Goal: Task Accomplishment & Management: Use online tool/utility

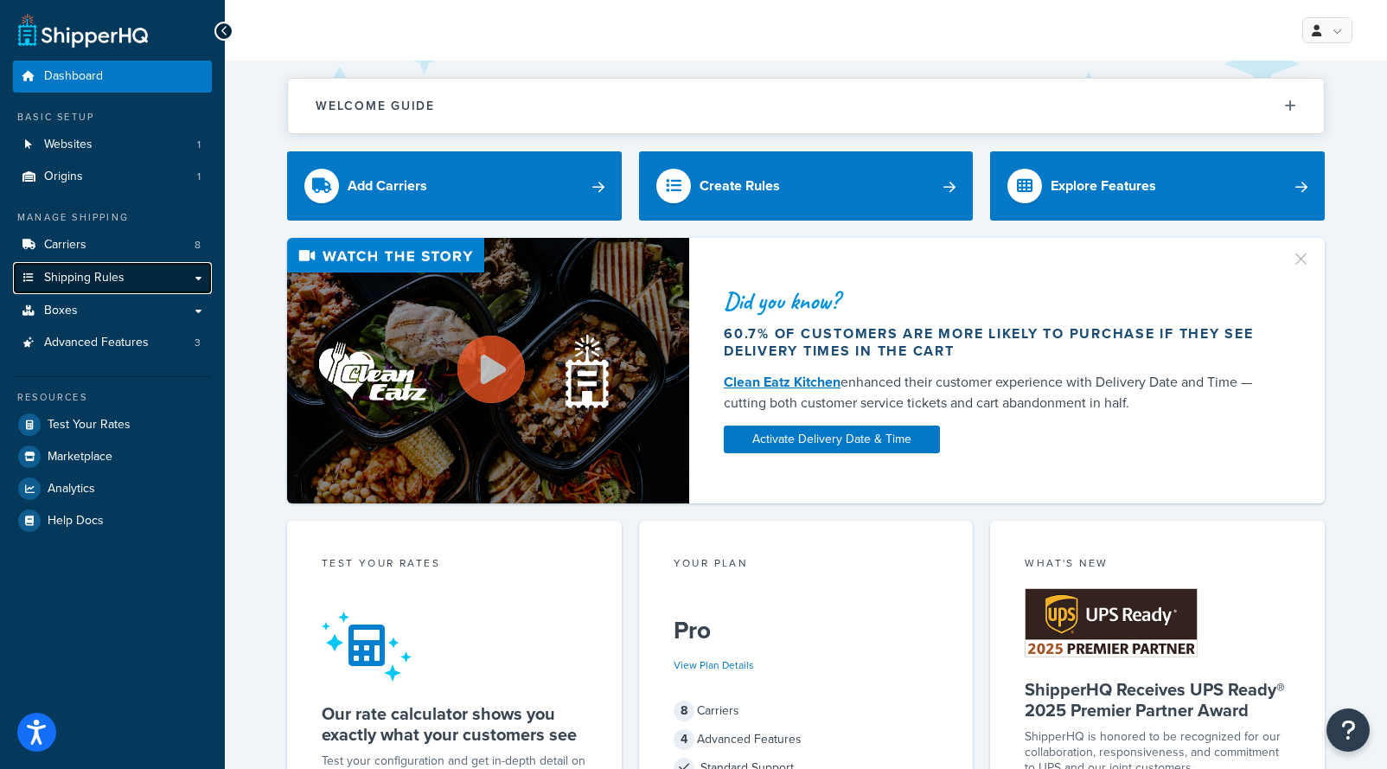
click at [93, 282] on span "Shipping Rules" at bounding box center [84, 278] width 80 height 15
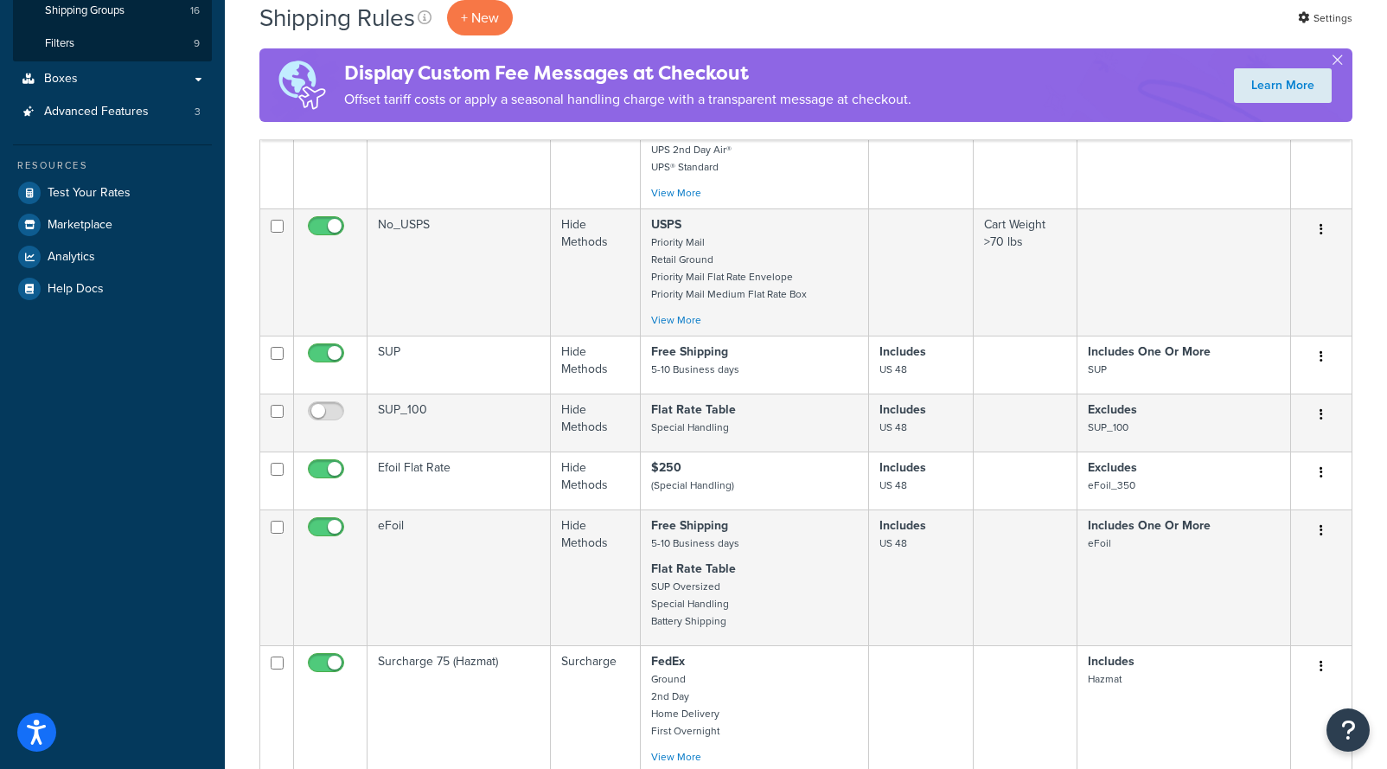
scroll to position [173, 0]
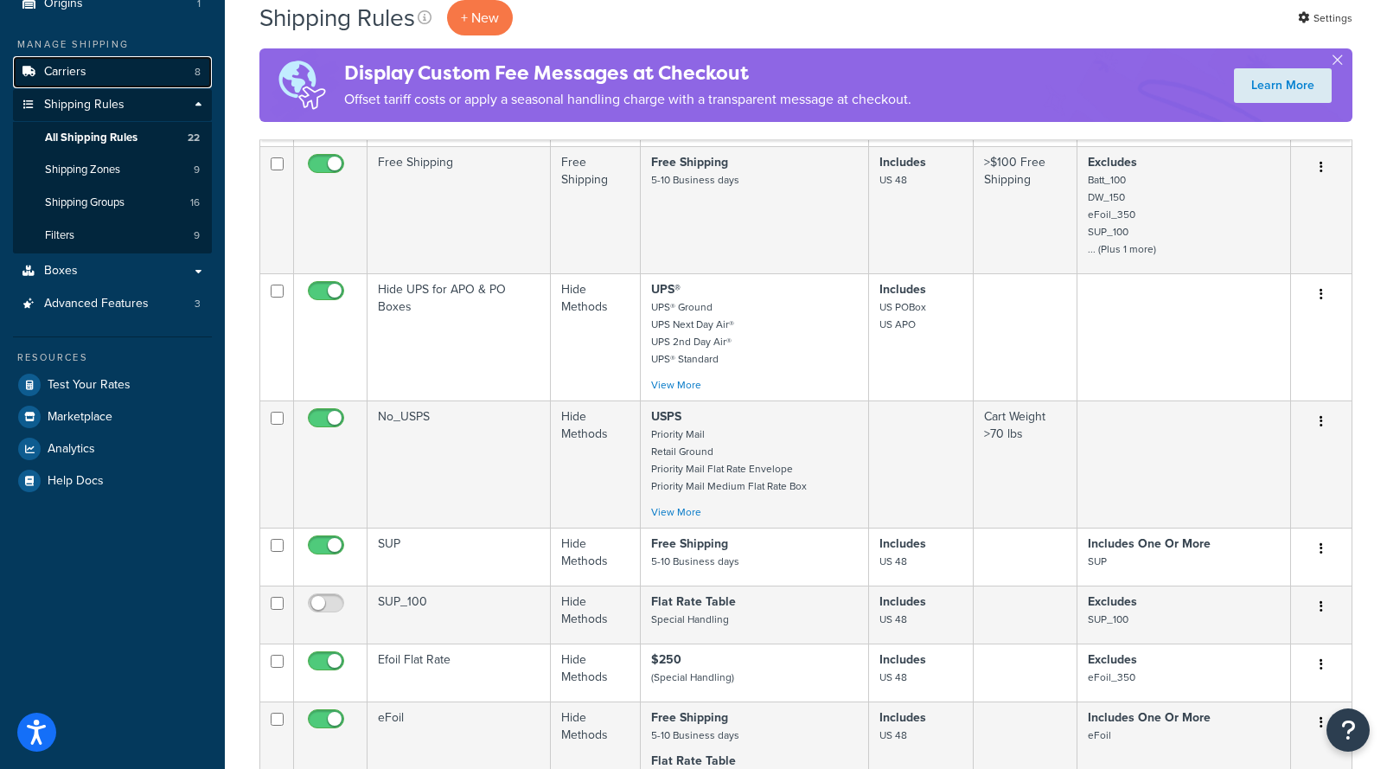
click at [93, 70] on link "Carriers 8" at bounding box center [112, 72] width 199 height 32
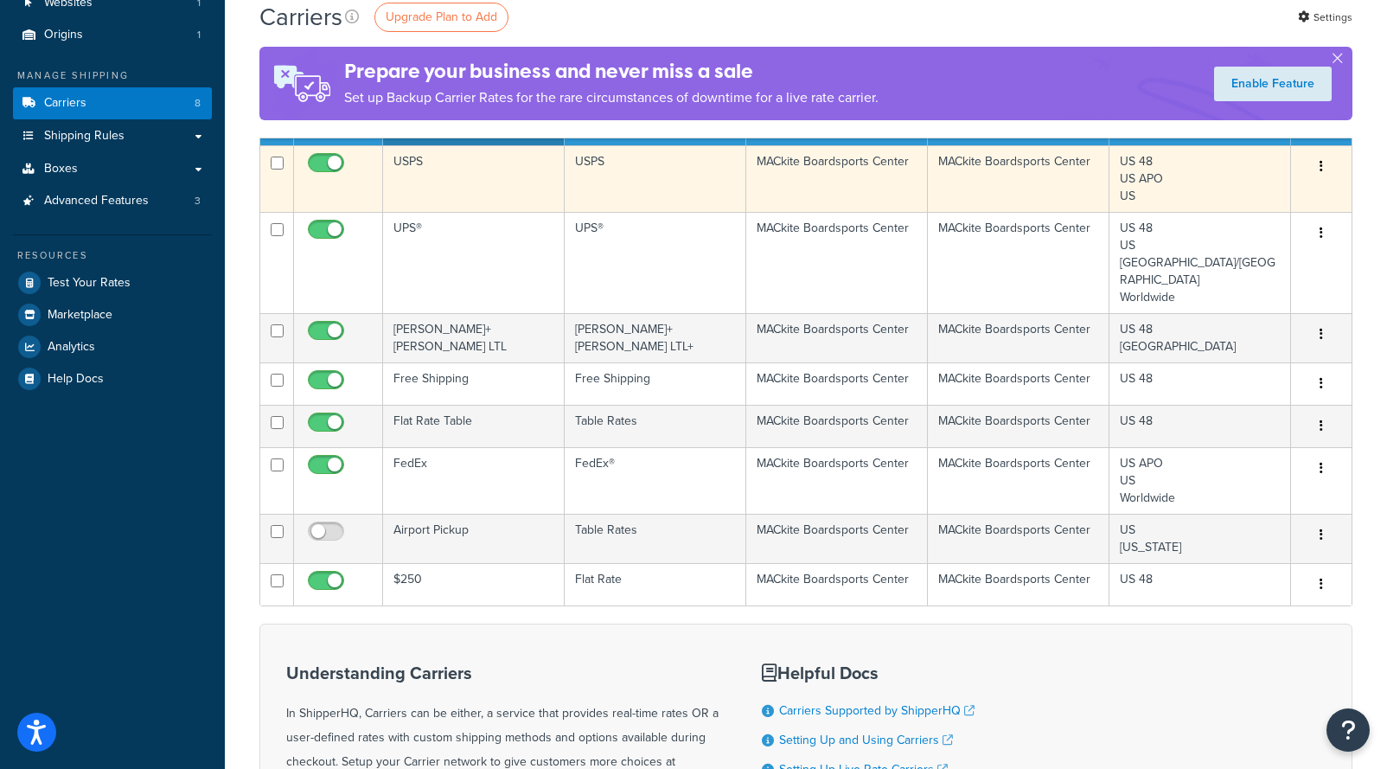
scroll to position [173, 0]
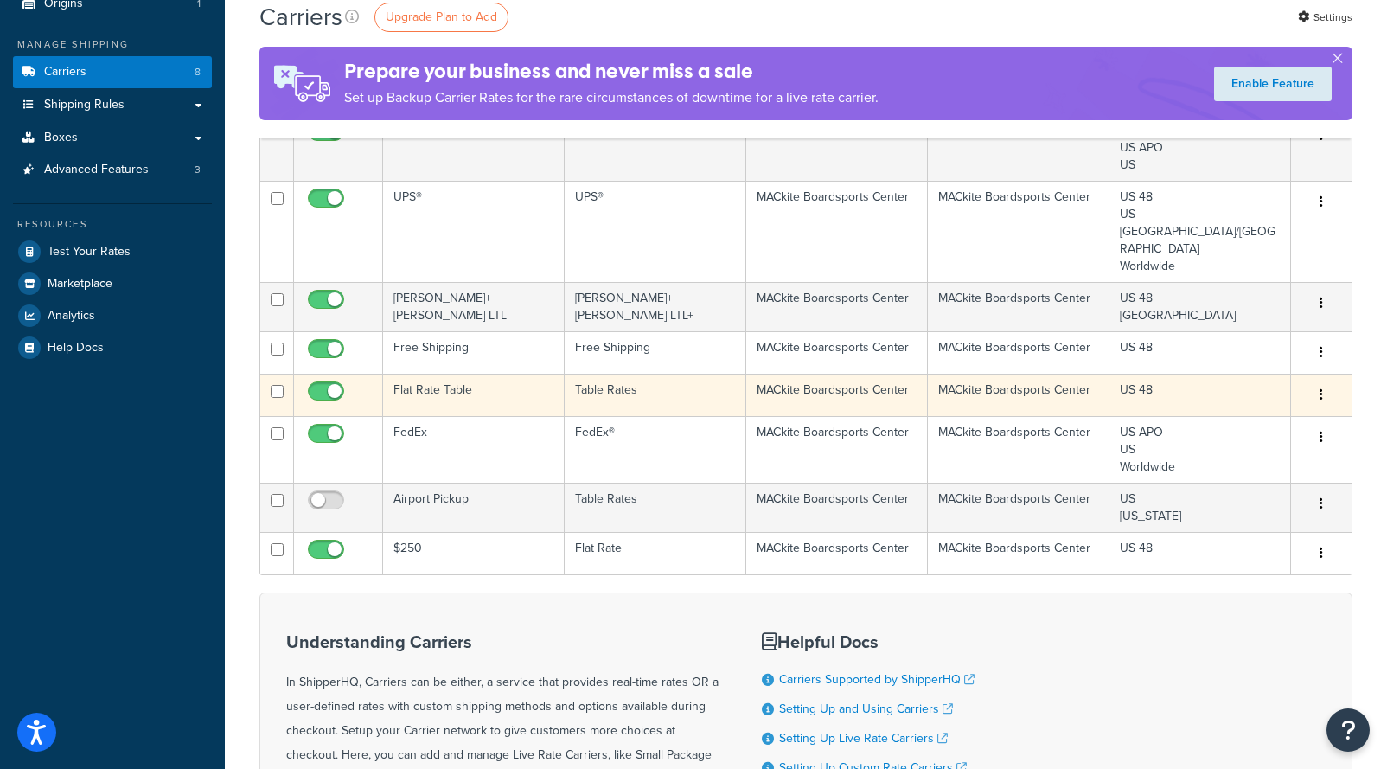
click at [423, 375] on td "Flat Rate Table" at bounding box center [474, 395] width 182 height 42
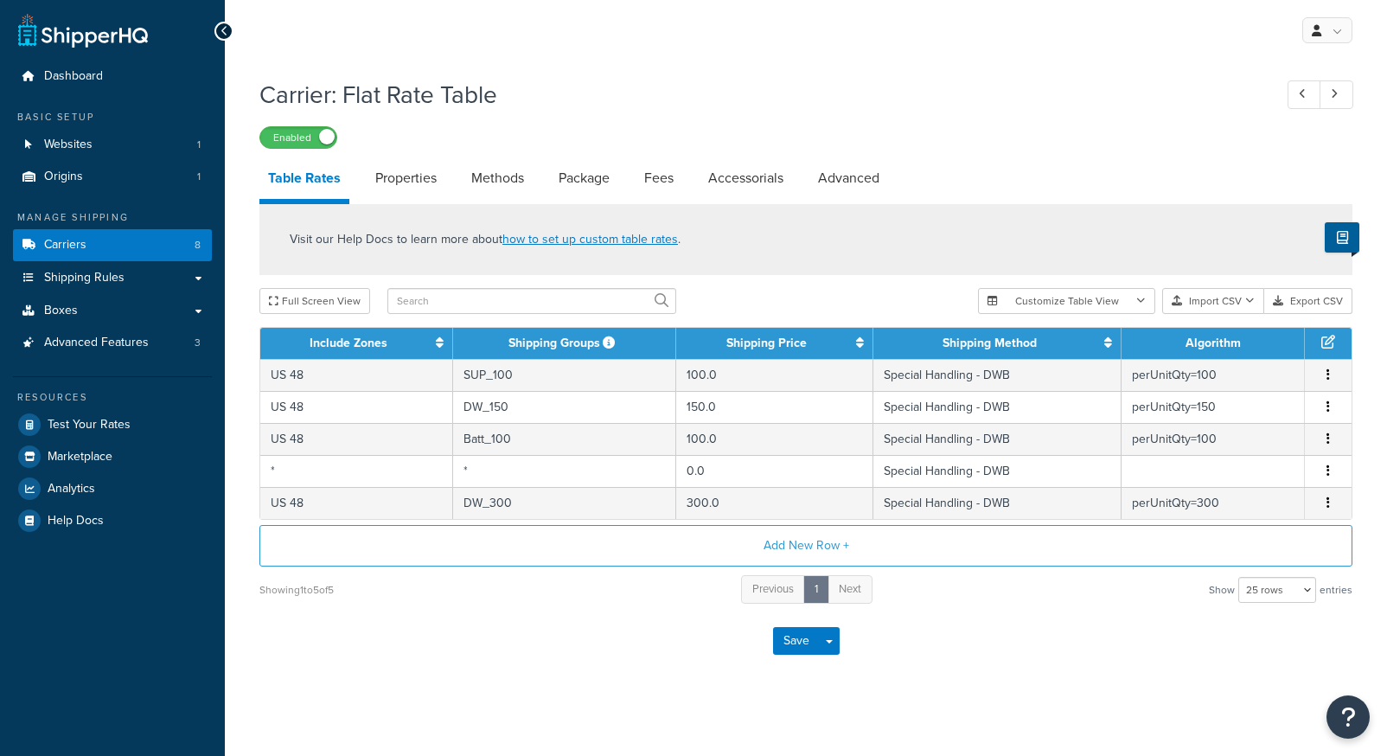
select select "25"
